Goal: Task Accomplishment & Management: Use online tool/utility

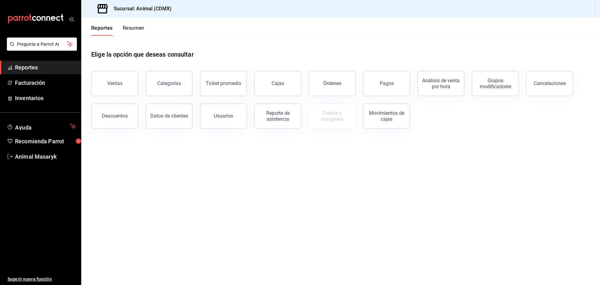
click at [157, 70] on div "Categorías" at bounding box center [165, 79] width 54 height 33
click at [165, 81] on div "Categorías" at bounding box center [169, 83] width 24 height 6
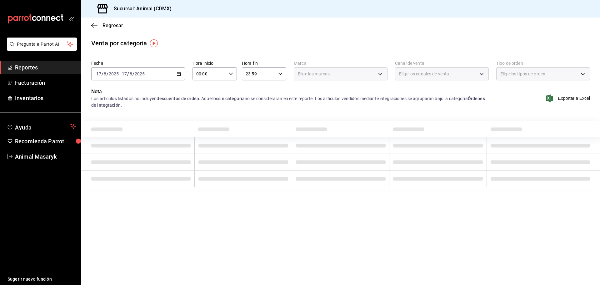
click at [180, 72] on \(Stroke\) "button" at bounding box center [180, 72] width 0 height 0
click at [119, 137] on span "Mes actual" at bounding box center [121, 135] width 48 height 7
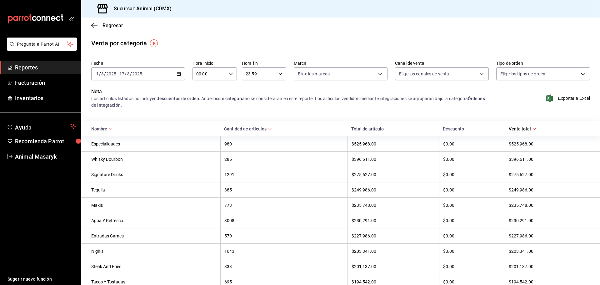
click at [553, 104] on div "Exportar a Excel" at bounding box center [544, 98] width 94 height 21
click at [559, 96] on span "Exportar a Excel" at bounding box center [569, 98] width 43 height 8
